Goal: Information Seeking & Learning: Learn about a topic

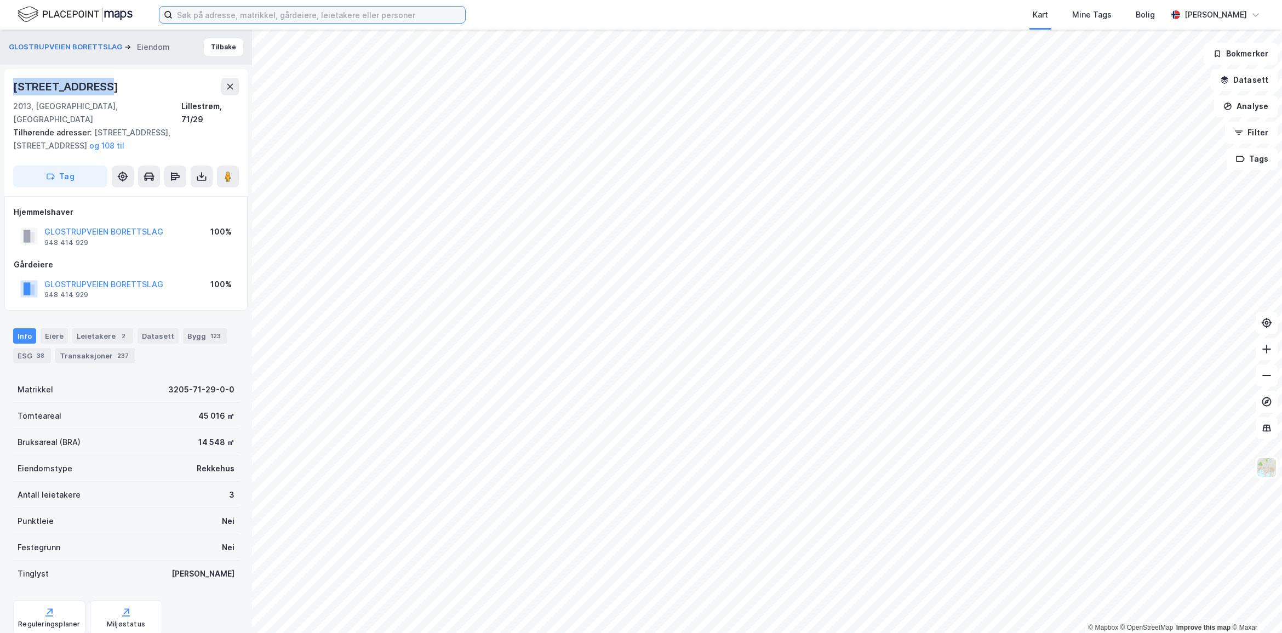
click at [256, 22] on input at bounding box center [319, 15] width 293 height 16
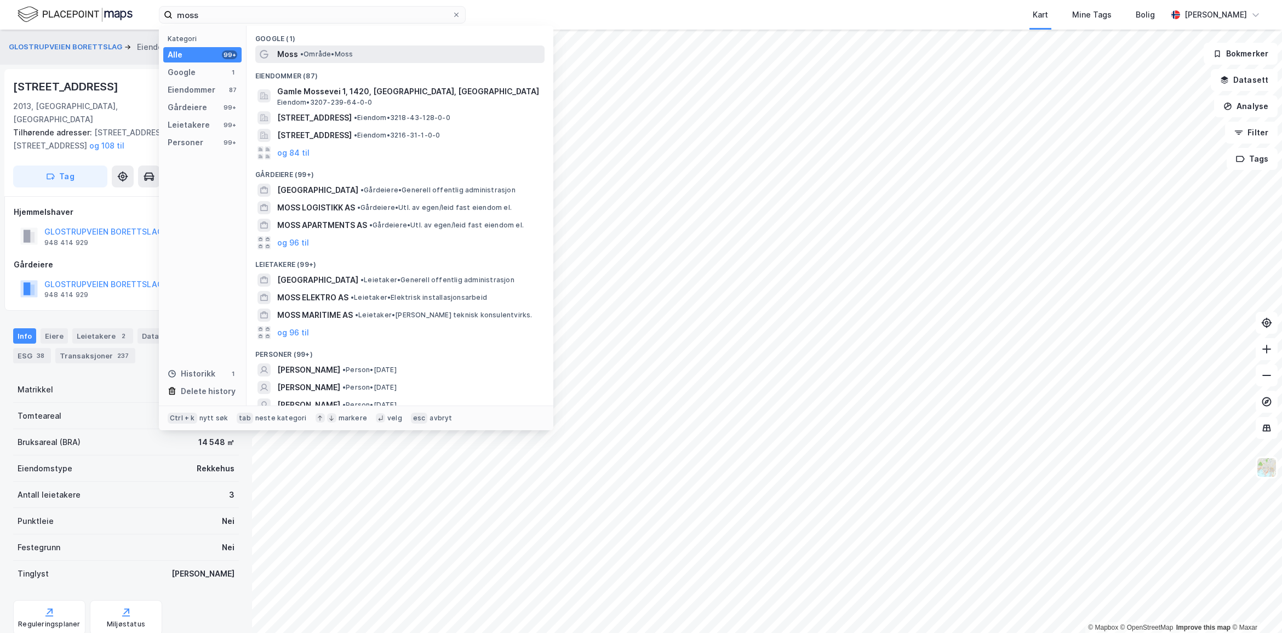
click at [318, 54] on span "• Område • Moss" at bounding box center [326, 54] width 53 height 9
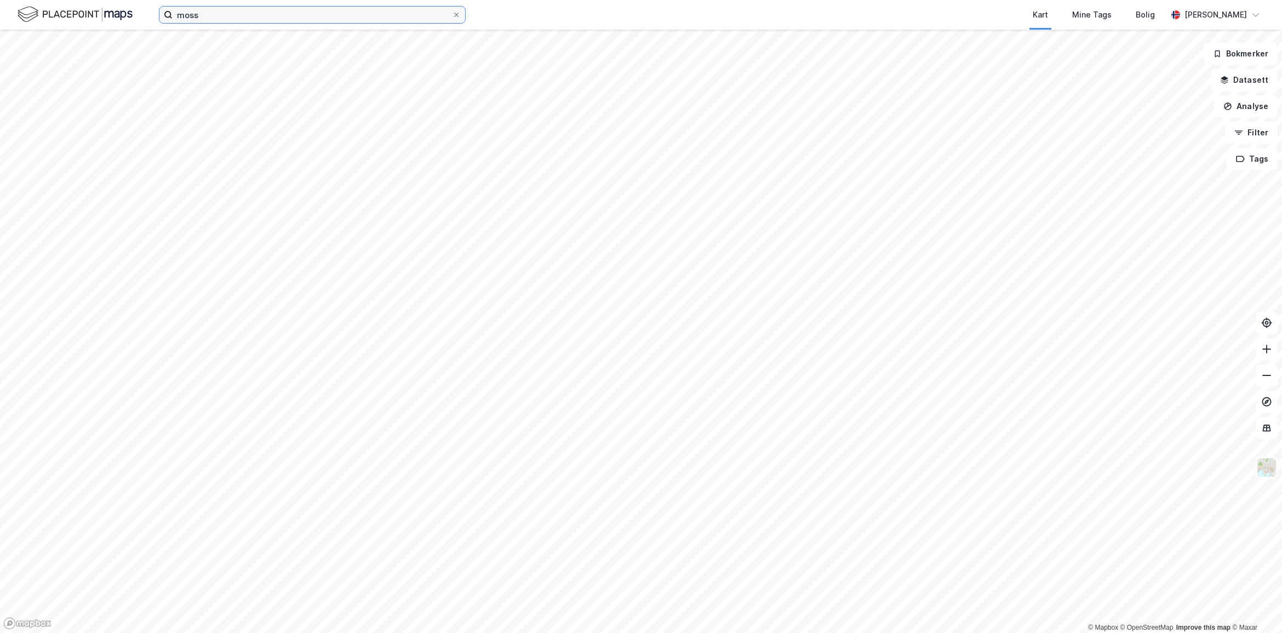
click at [283, 12] on input "moss" at bounding box center [312, 15] width 279 height 16
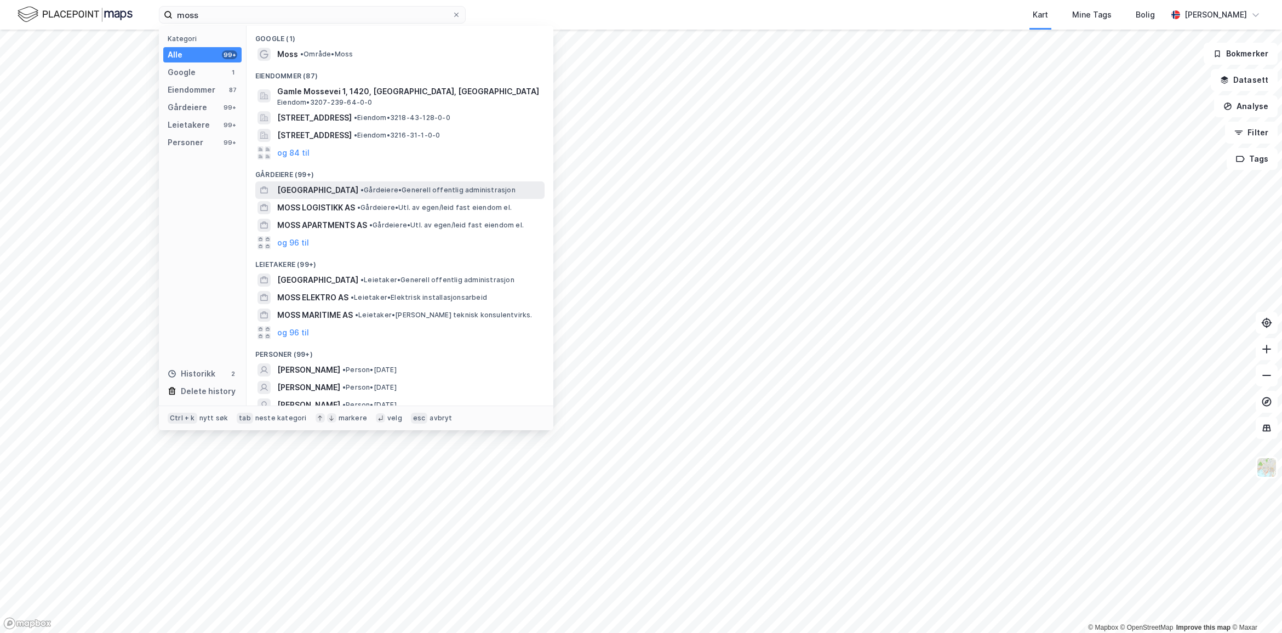
click at [326, 190] on span "[GEOGRAPHIC_DATA]" at bounding box center [317, 190] width 81 height 13
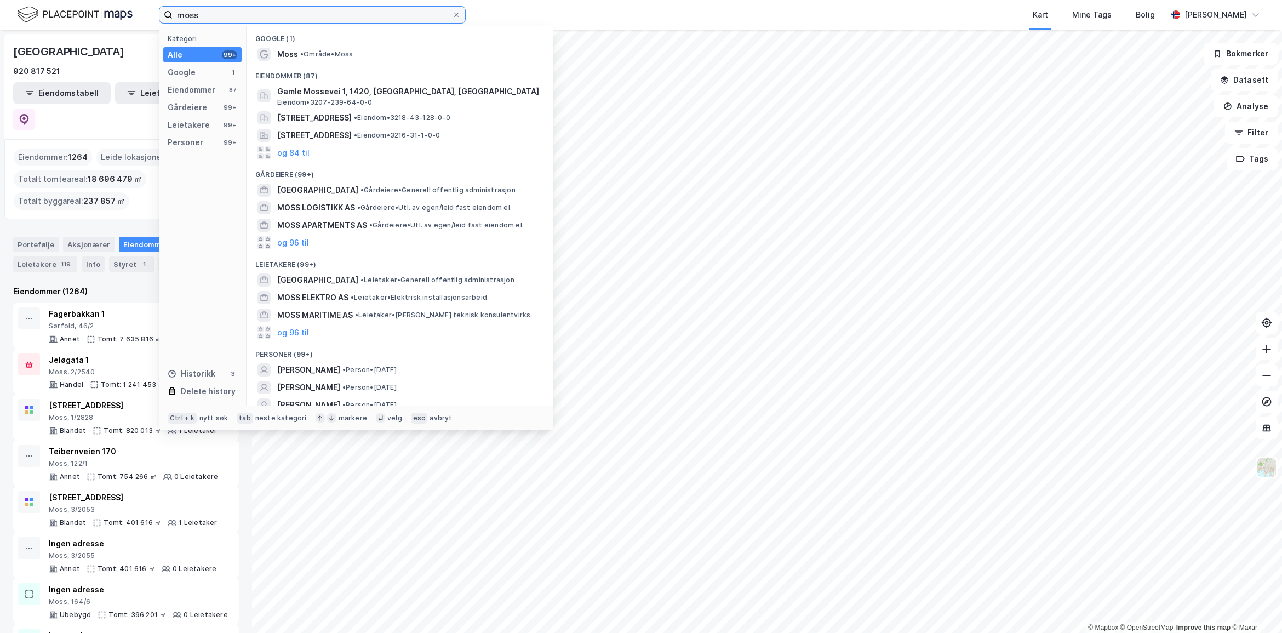
drag, startPoint x: 218, startPoint y: 19, endPoint x: 146, endPoint y: 17, distance: 71.3
click at [146, 17] on div "moss Kategori Alle 99+ Google 1 Eiendommer 87 Gårdeiere 99+ Leietakere 99+ Pers…" at bounding box center [641, 15] width 1282 height 30
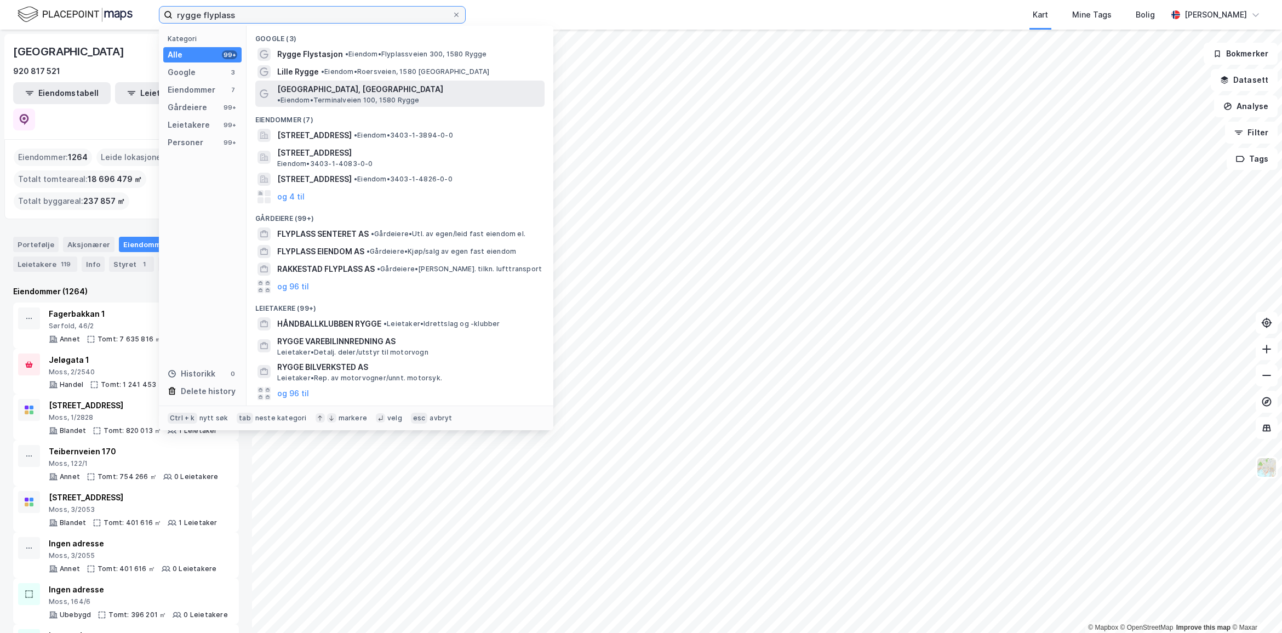
type input "rygge flyplass"
click at [333, 88] on span "[GEOGRAPHIC_DATA], [GEOGRAPHIC_DATA]" at bounding box center [360, 89] width 166 height 13
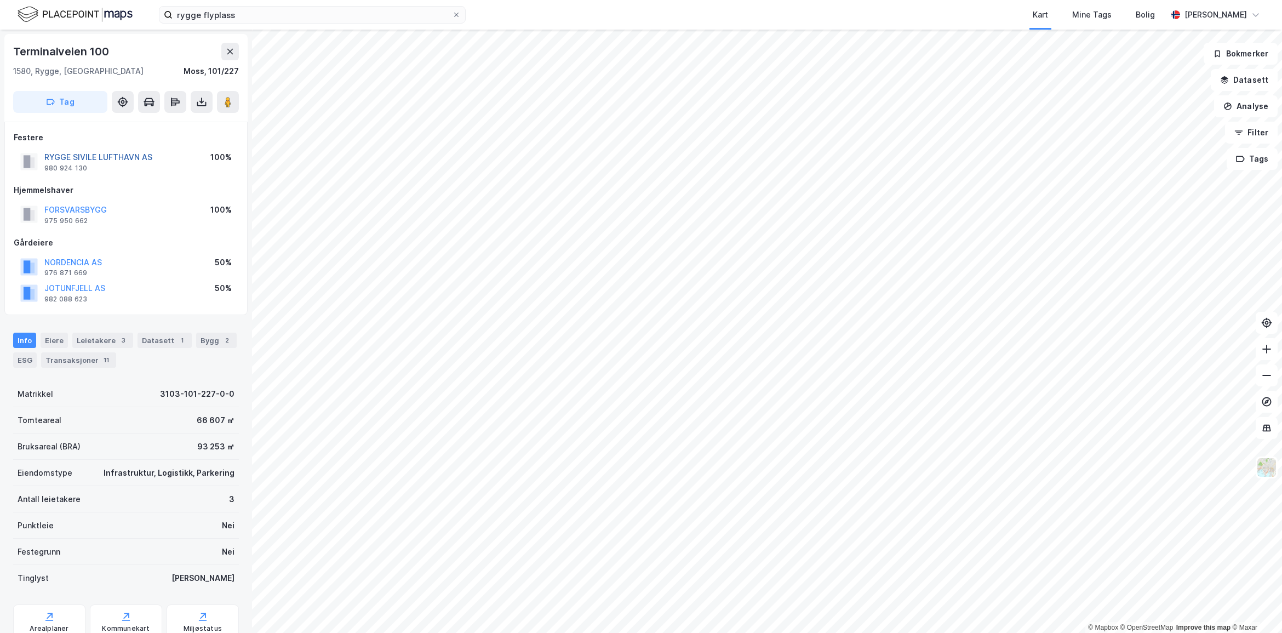
click at [0, 0] on button "RYGGE SIVILE LUFTHAVN AS" at bounding box center [0, 0] width 0 height 0
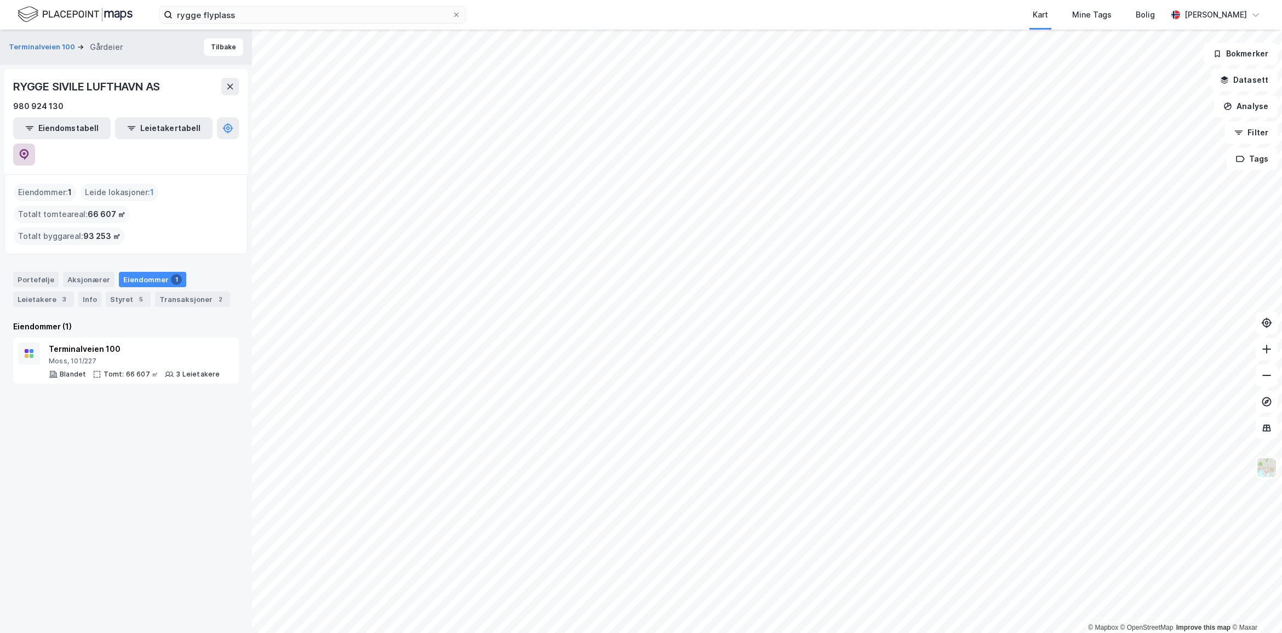
click at [30, 149] on icon at bounding box center [24, 154] width 11 height 11
click at [209, 53] on button "Tilbake" at bounding box center [223, 47] width 39 height 18
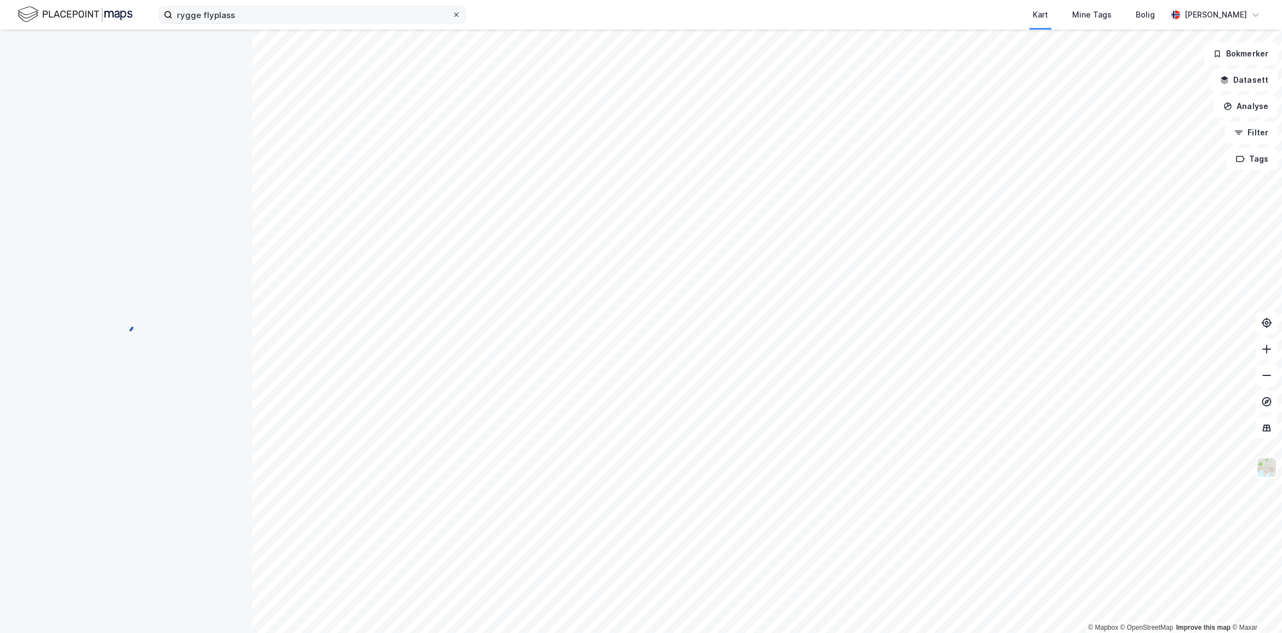
click at [459, 14] on icon at bounding box center [456, 15] width 7 height 7
click at [452, 14] on input "rygge flyplass" at bounding box center [312, 15] width 279 height 16
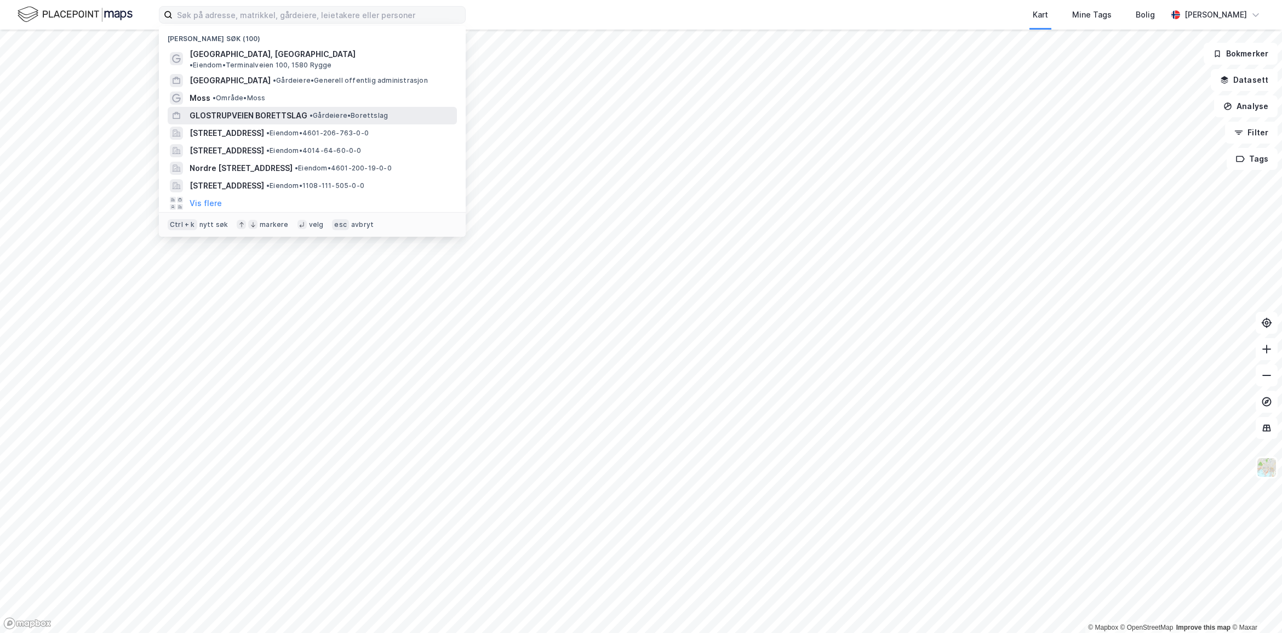
click at [290, 109] on span "GLOSTRUPVEIEN BORETTSLAG" at bounding box center [249, 115] width 118 height 13
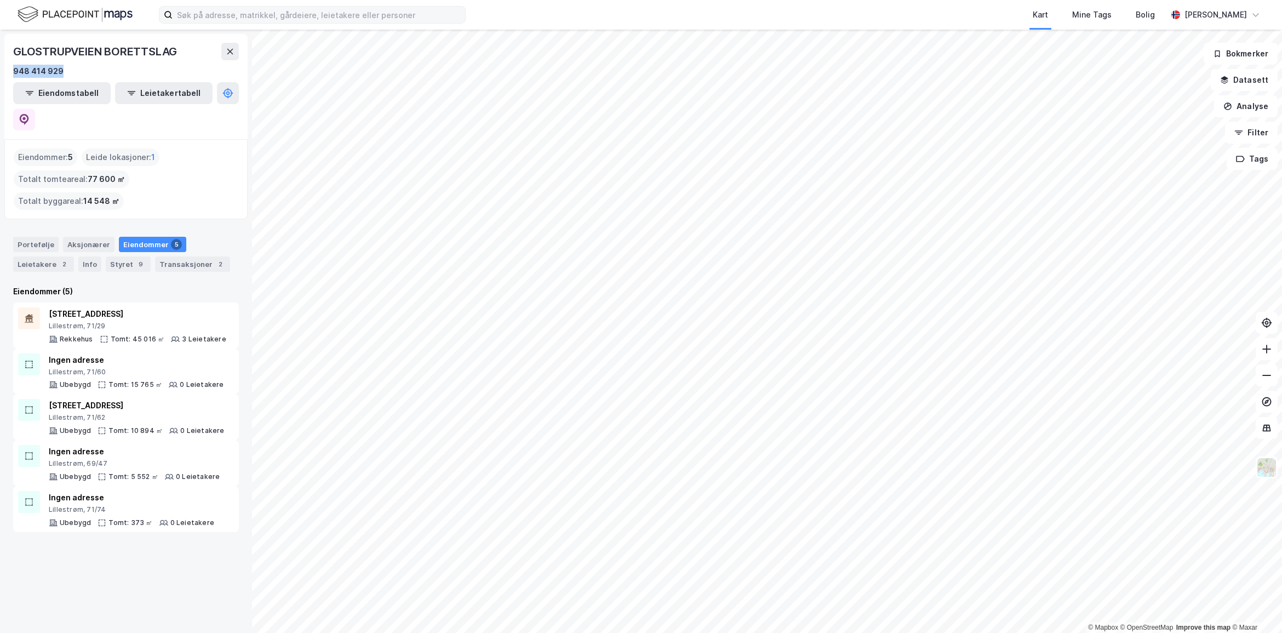
drag, startPoint x: 64, startPoint y: 73, endPoint x: 3, endPoint y: 66, distance: 60.6
click at [3, 66] on div "GLOSTRUPVEIEN BORETTSLAG 948 414 929 Eiendomstabell Leietakertabell Eiendommer …" at bounding box center [126, 331] width 252 height 603
click at [232, 17] on input at bounding box center [319, 15] width 293 height 16
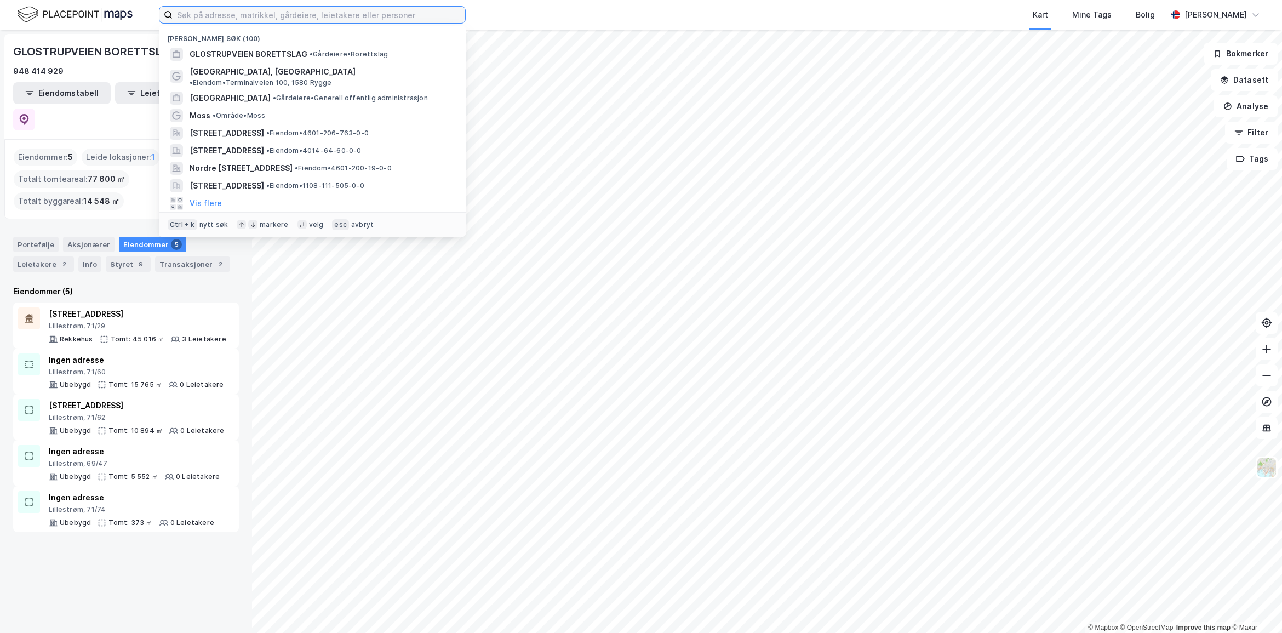
paste input "948 414 929"
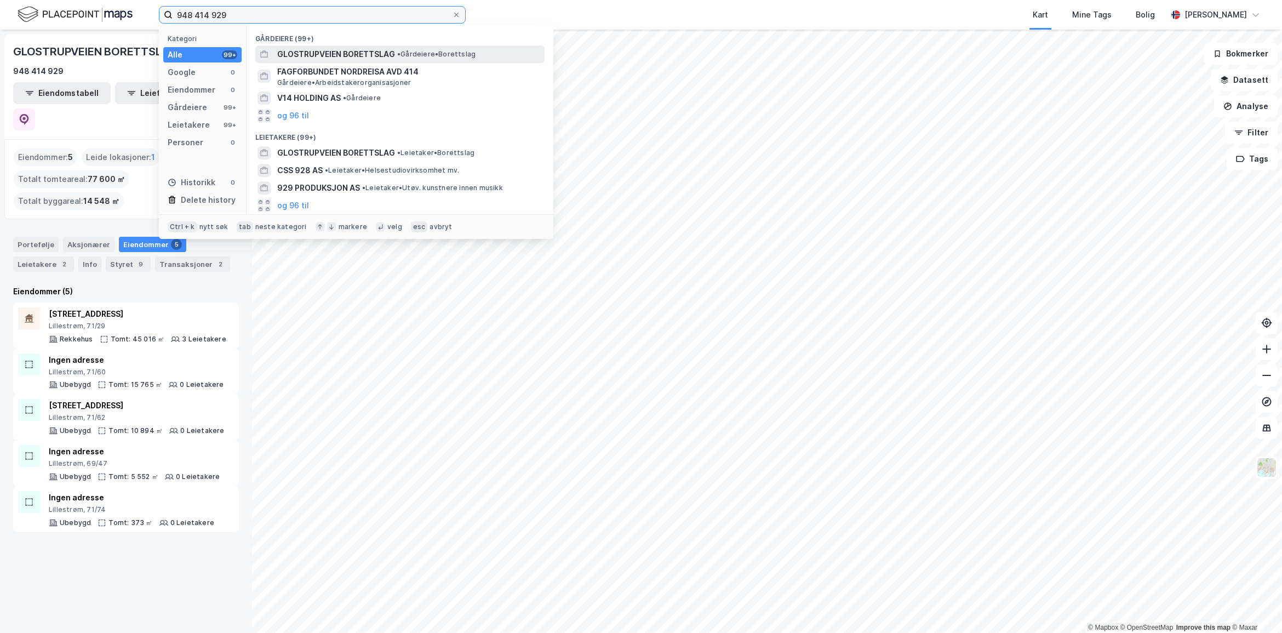
type input "948 414 929"
click at [355, 55] on span "GLOSTRUPVEIEN BORETTSLAG" at bounding box center [336, 54] width 118 height 13
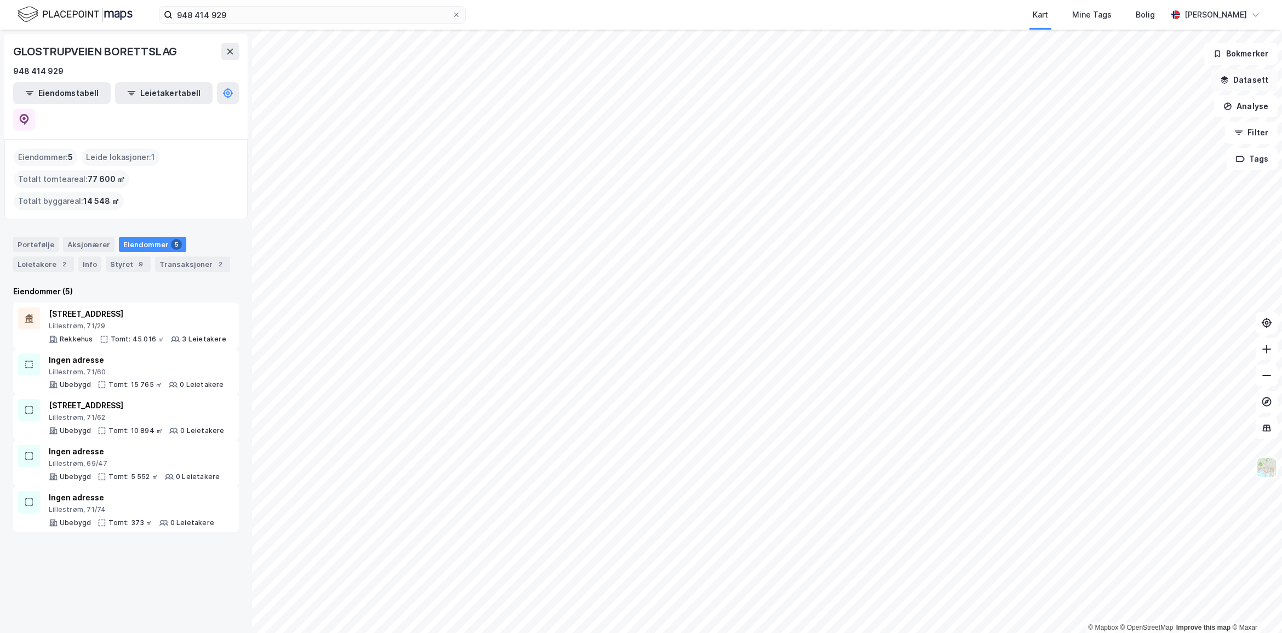
click at [1264, 81] on button "Datasett" at bounding box center [1244, 80] width 67 height 22
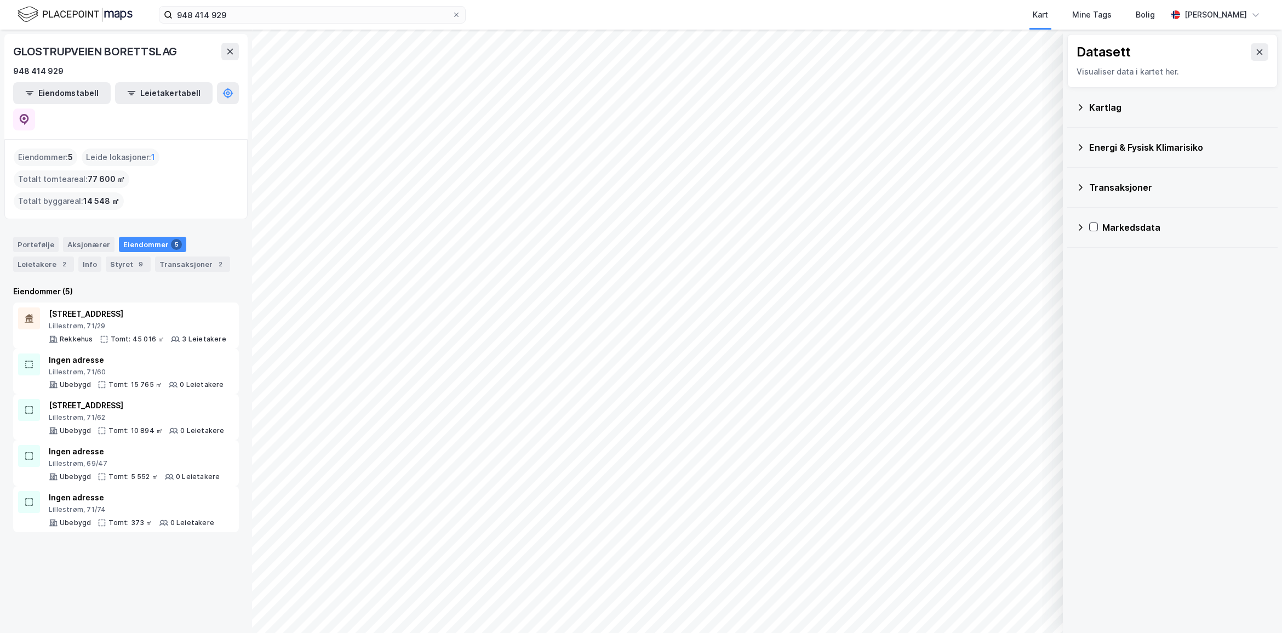
click at [1086, 148] on div "Energi & Fysisk Klimarisiko" at bounding box center [1172, 147] width 193 height 26
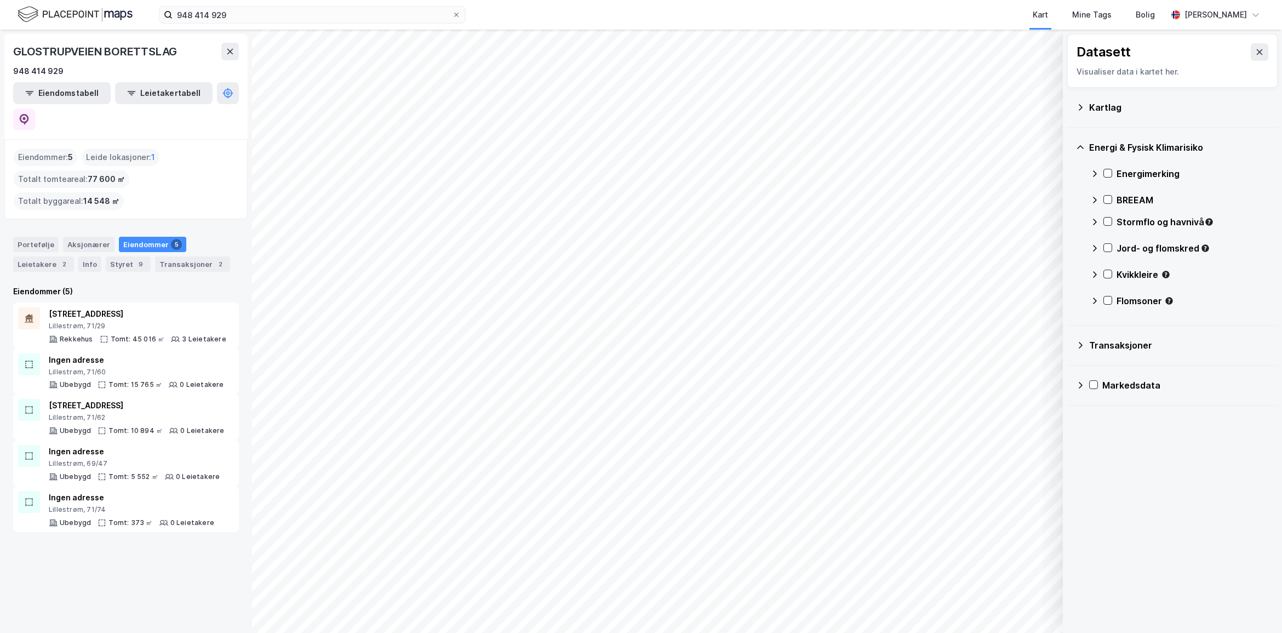
click at [1097, 179] on div "Energimerking" at bounding box center [1179, 174] width 179 height 26
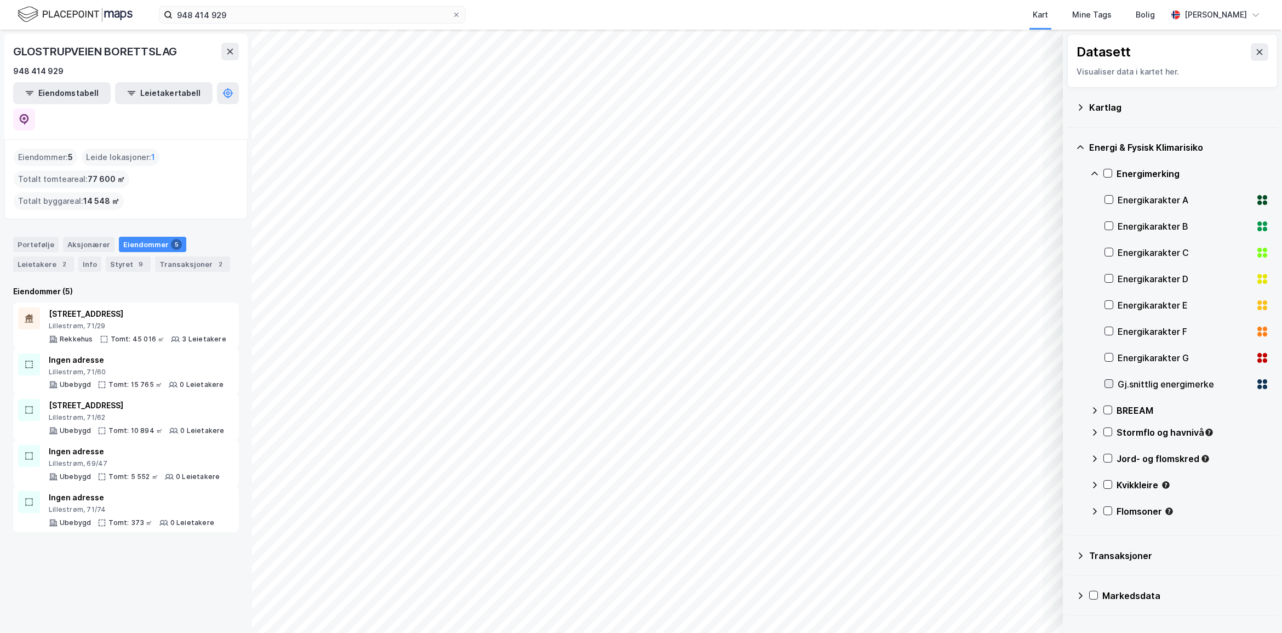
click at [1110, 379] on div at bounding box center [1109, 383] width 9 height 9
click at [1037, 580] on button "Tøm" at bounding box center [1031, 583] width 42 height 18
click at [229, 53] on icon at bounding box center [230, 51] width 9 height 9
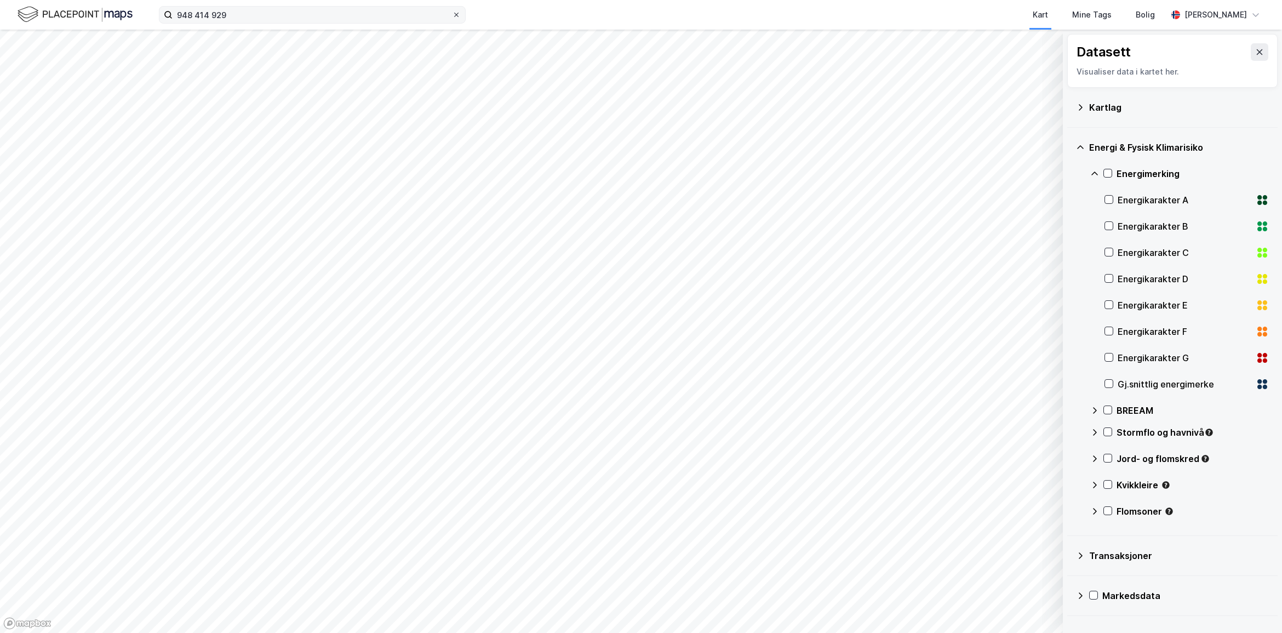
click at [455, 12] on icon at bounding box center [456, 15] width 7 height 7
click at [452, 12] on input "948 414 929" at bounding box center [312, 15] width 279 height 16
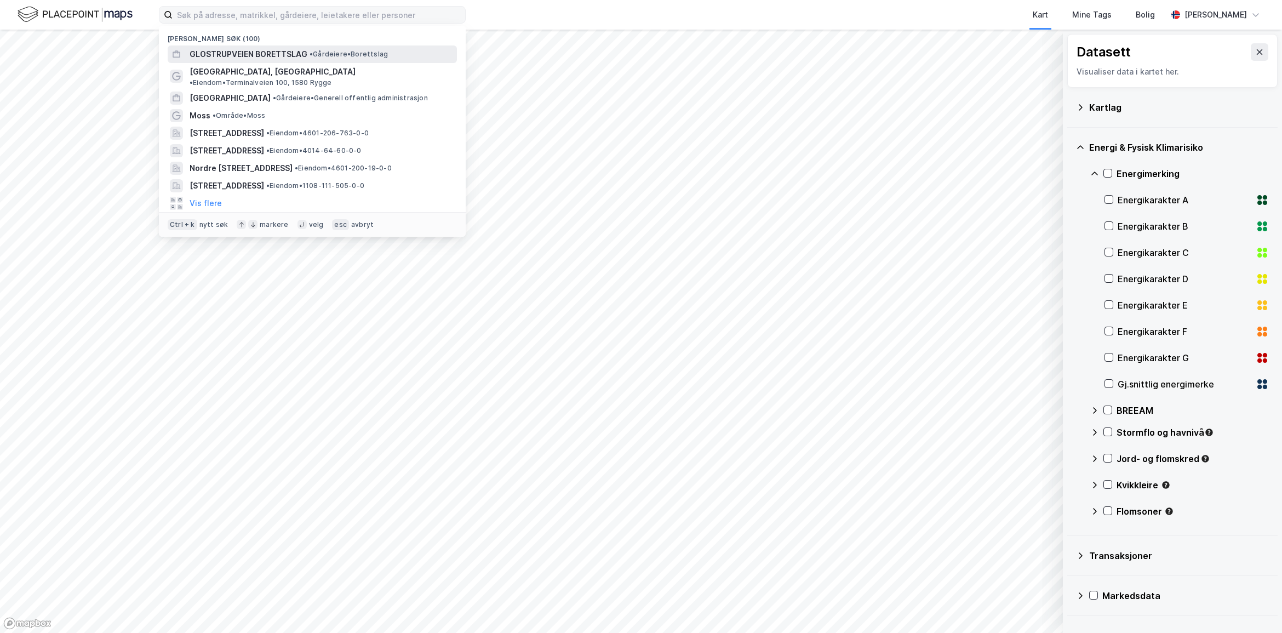
click at [244, 53] on span "GLOSTRUPVEIEN BORETTSLAG" at bounding box center [249, 54] width 118 height 13
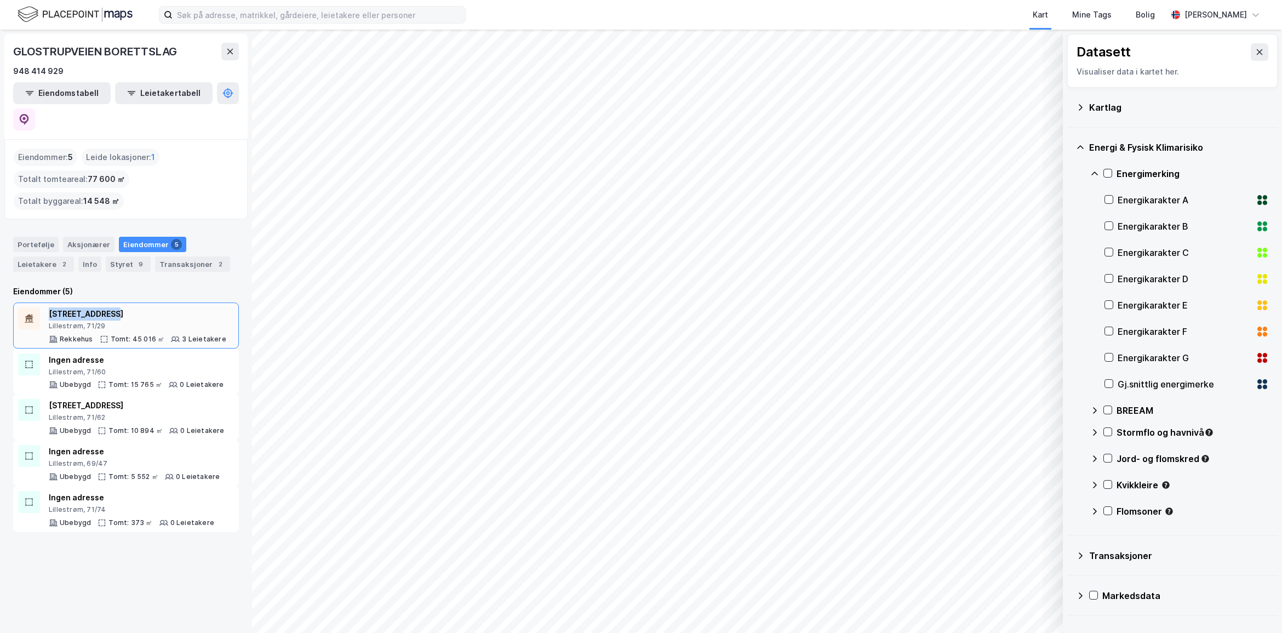
drag, startPoint x: 121, startPoint y: 267, endPoint x: 50, endPoint y: 256, distance: 71.5
click at [50, 302] on div "[STREET_ADDRESS] Tomt: 45 016 ㎡ 3 Leietakere" at bounding box center [126, 325] width 226 height 46
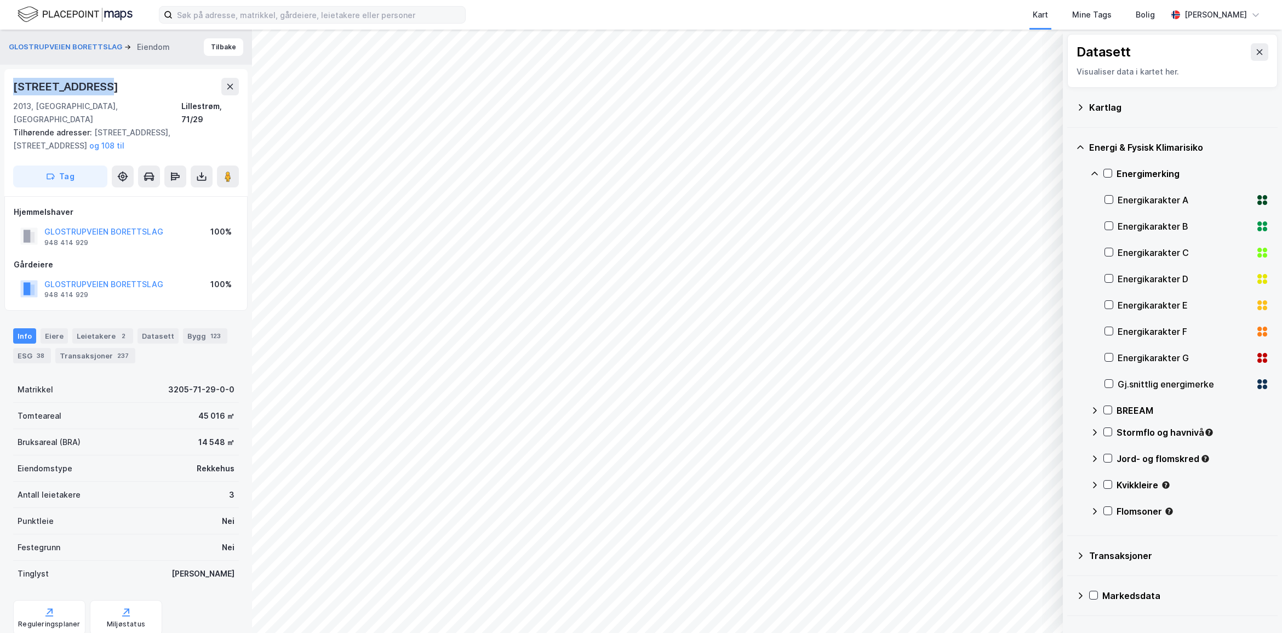
drag, startPoint x: 85, startPoint y: 92, endPoint x: 5, endPoint y: 84, distance: 79.8
click at [5, 84] on div "Glostrupveien 4 2013, Skjetten, Akershus Lillestrøm, 71/29 Tilhørende adresser:…" at bounding box center [125, 132] width 243 height 127
copy div "[STREET_ADDRESS]"
click at [138, 620] on div "Miljøstatus" at bounding box center [126, 624] width 38 height 9
